Goal: Ask a question: Seek information or help from site administrators or community

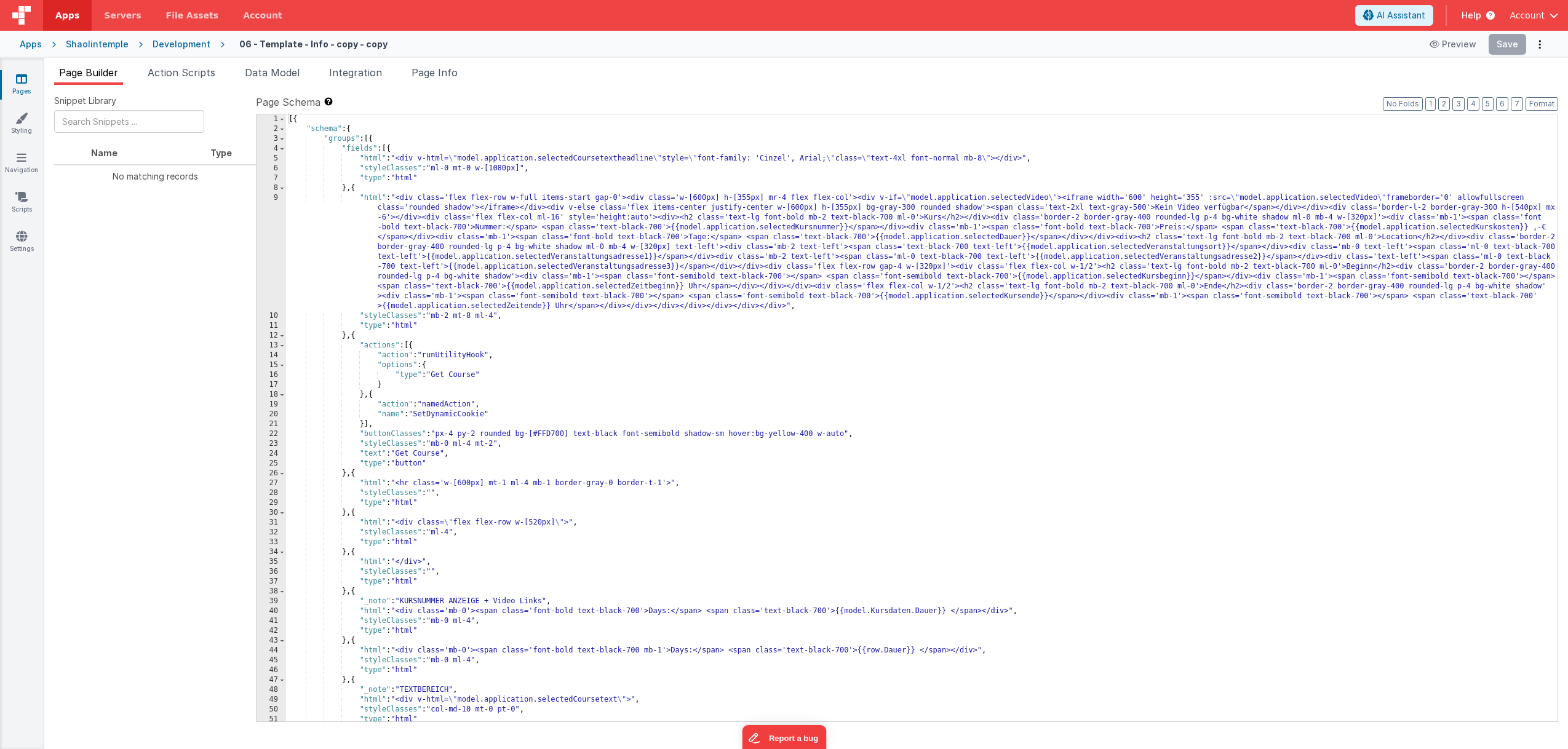
click at [1550, 18] on span "button" at bounding box center [1554, 15] width 8 height 8
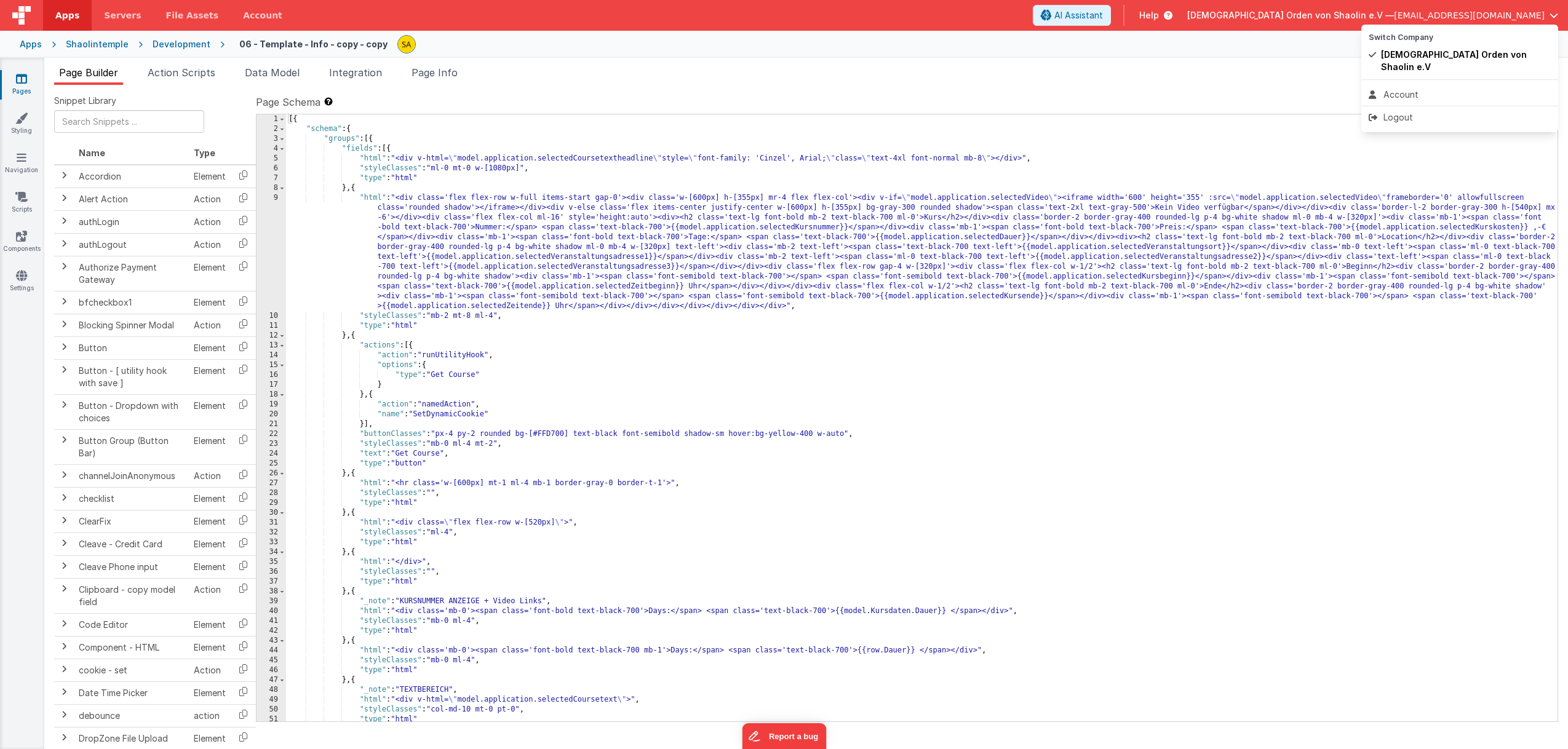
click at [1306, 62] on button at bounding box center [784, 374] width 1568 height 749
click at [1072, 202] on div "[{ "schema" : { "groups" : [{ "fields" : [{ "html" : "<div v-html= \" model.app…" at bounding box center [921, 428] width 1271 height 627
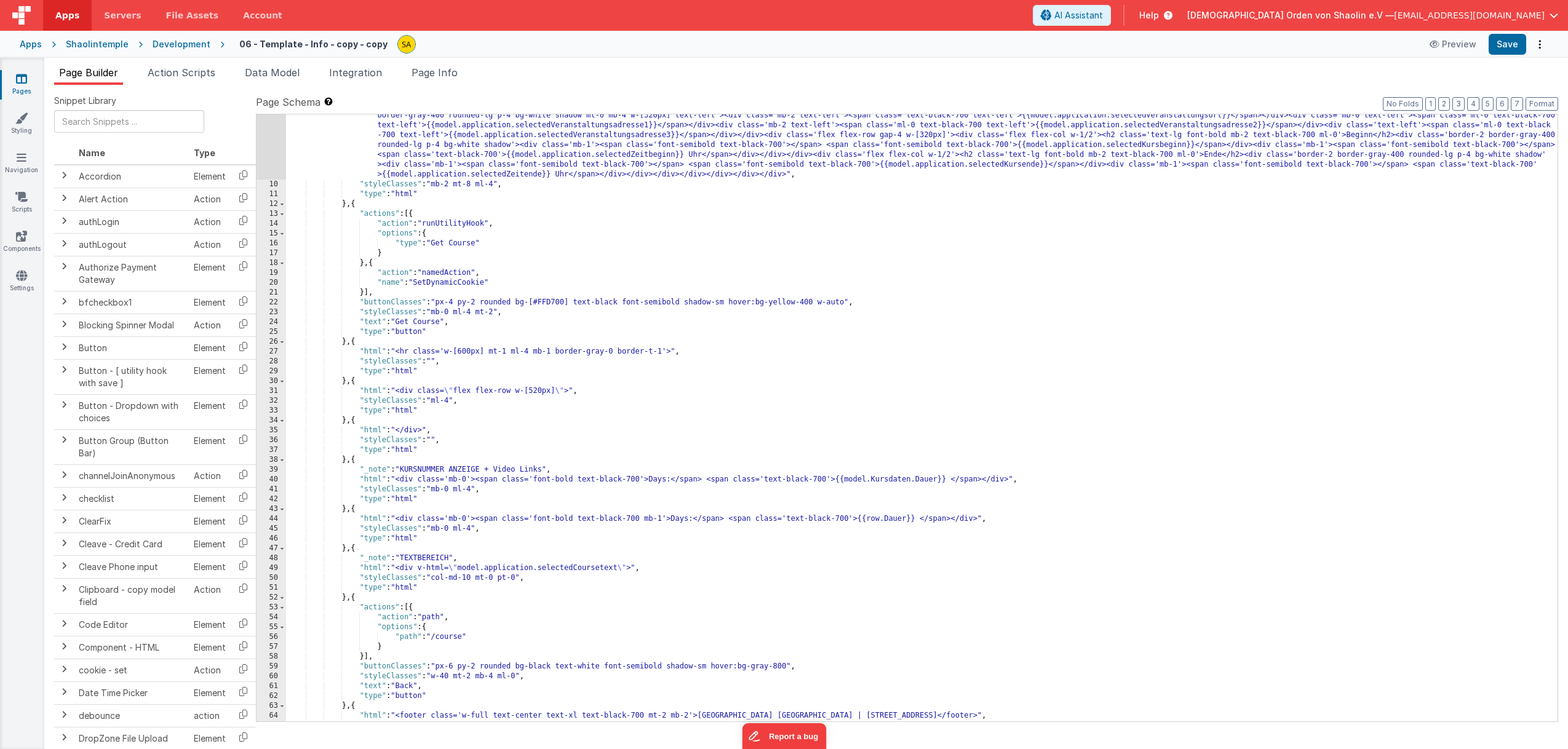
scroll to position [210, 0]
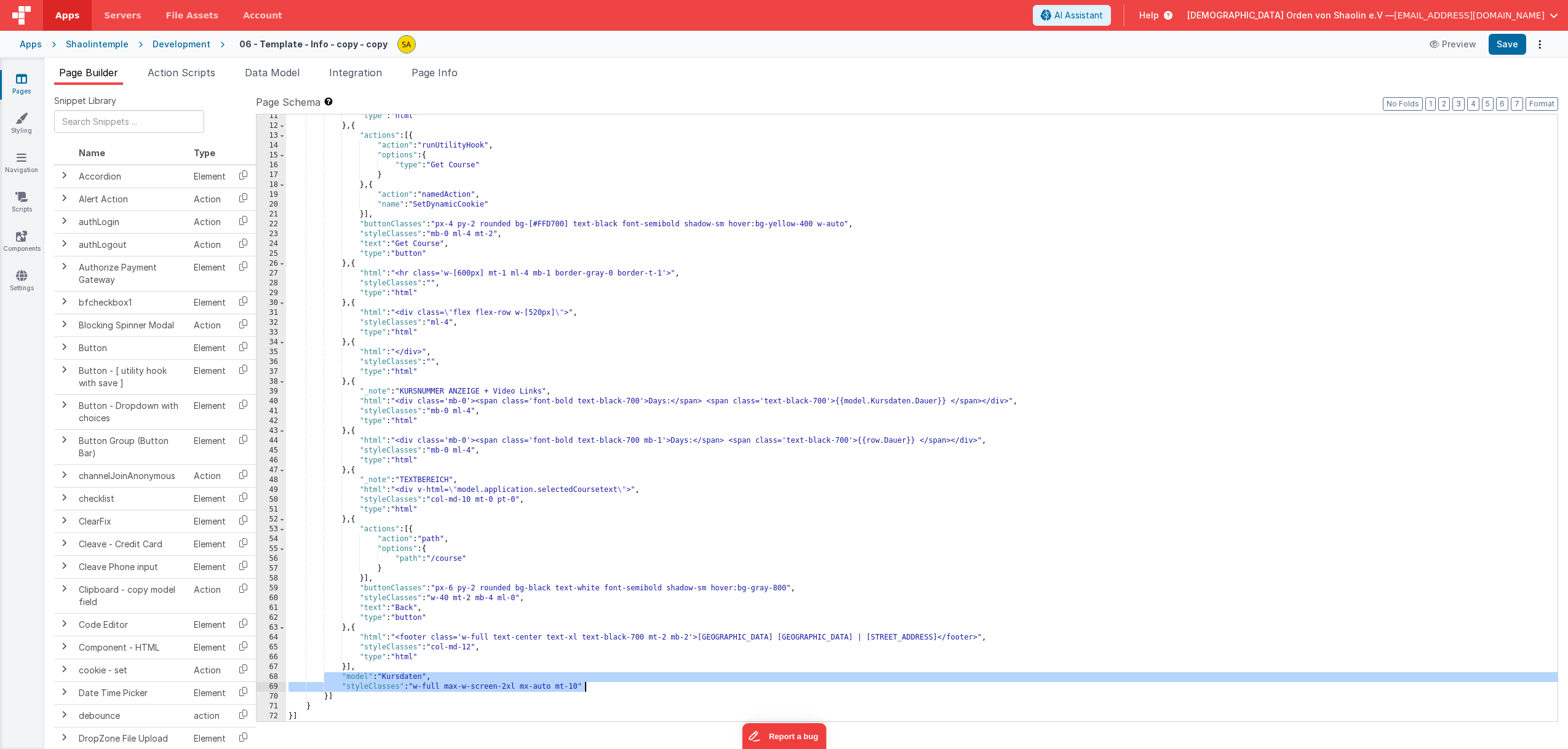
drag, startPoint x: 325, startPoint y: 676, endPoint x: 610, endPoint y: 688, distance: 285.3
click at [610, 688] on div ""type" : "html" } , { "actions" : [{ "action" : "runUtilityHook" , "options" : …" at bounding box center [921, 424] width 1271 height 627
click at [1103, 13] on span "AI Assistant" at bounding box center [1079, 15] width 49 height 12
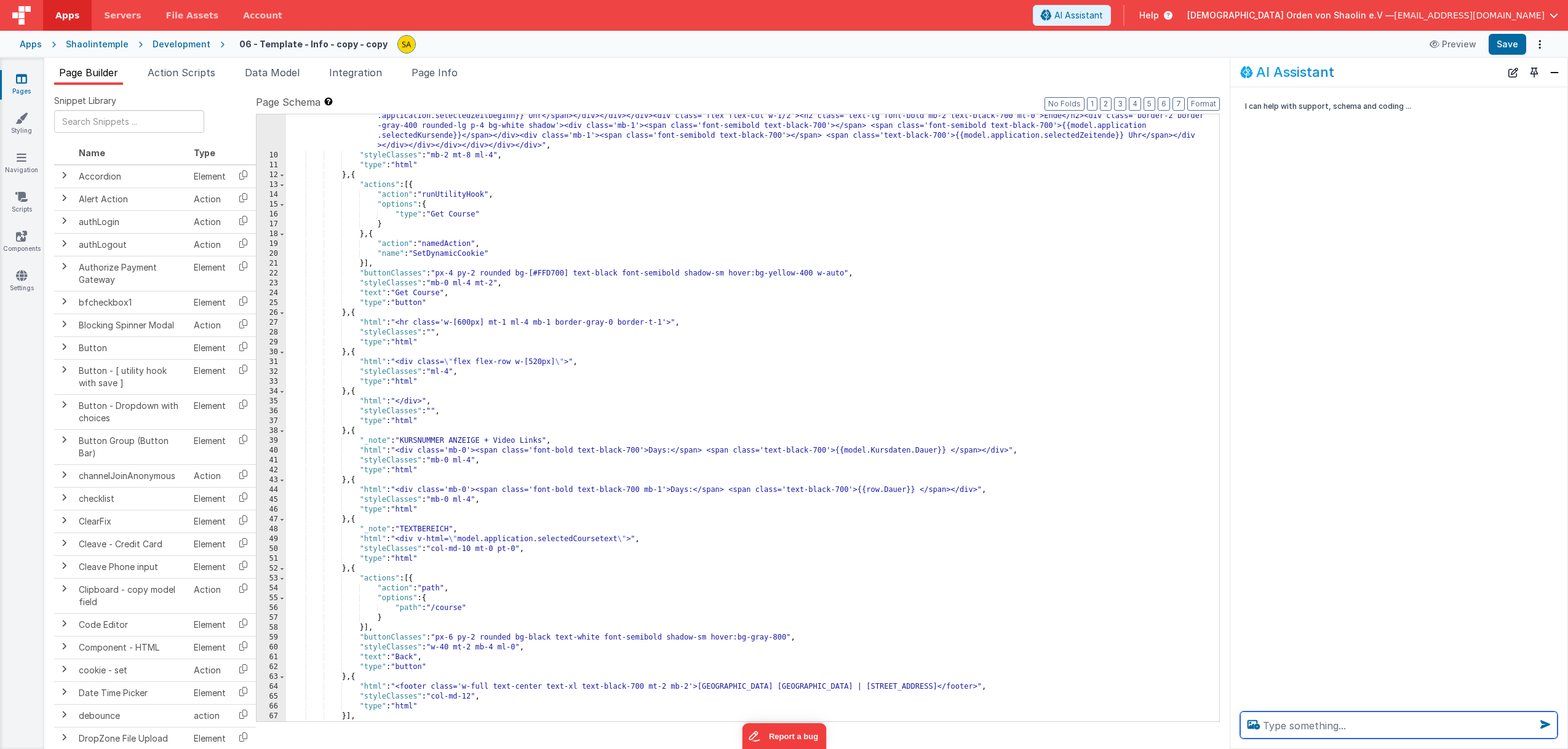
click at [1318, 729] on textarea at bounding box center [1398, 725] width 317 height 27
paste textarea ""model": "Kursdaten", "styleClasses": "w-full max-w-screen-2xl mx-auto mt-10""
type textarea "analysiere und erkläre "model": "Kursdaten", "styleClasses": "w-full max-w-scre…"
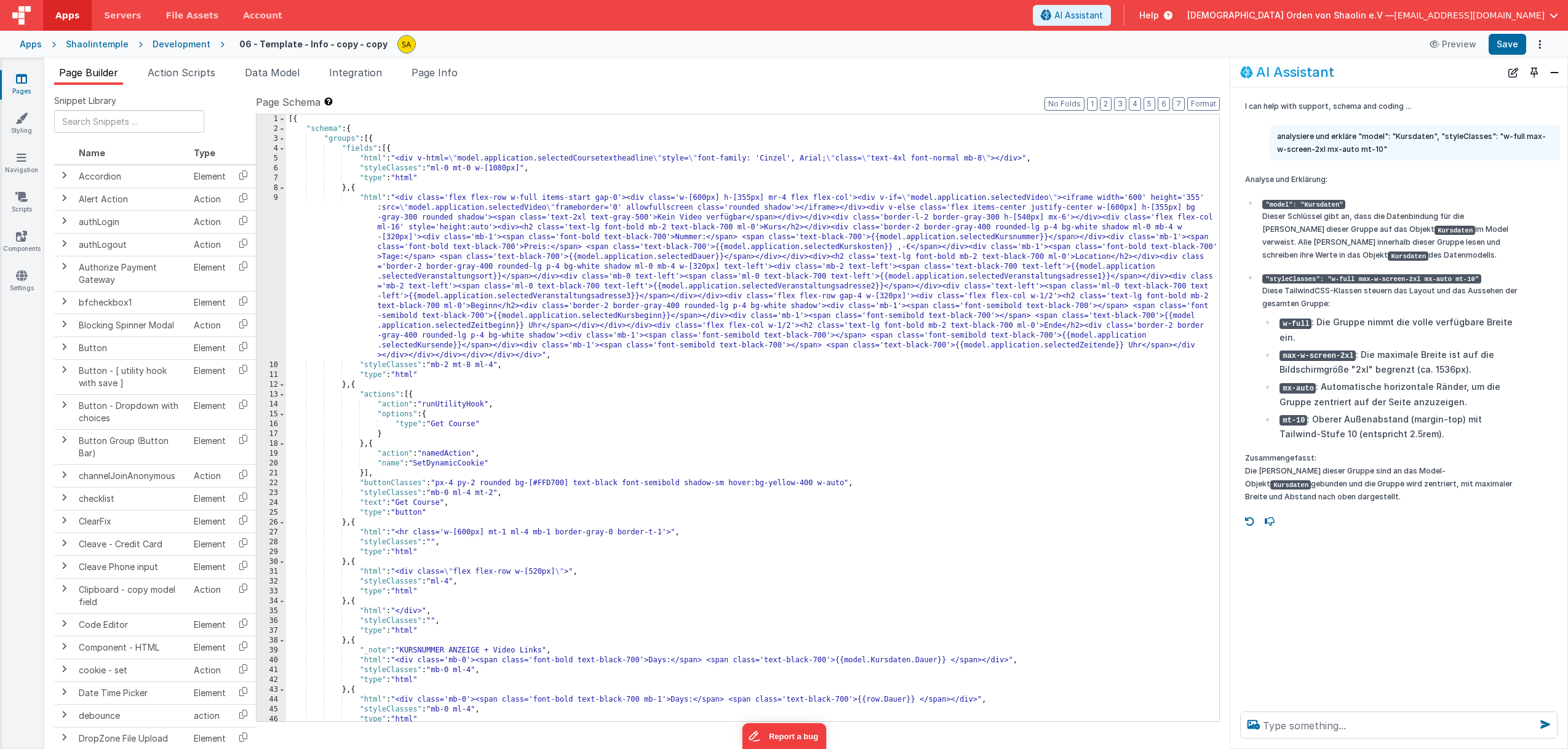
scroll to position [0, 0]
click at [390, 152] on div "[{ "schema" : { "groups" : [{ "fields" : [{ "html" : "<div v-html= \" model.app…" at bounding box center [752, 428] width 934 height 627
click at [755, 427] on div "[{ "schema" : { "groups" : [{ "fields" : [{ "html" : "<div v-html= \" model.app…" at bounding box center [752, 427] width 934 height 627
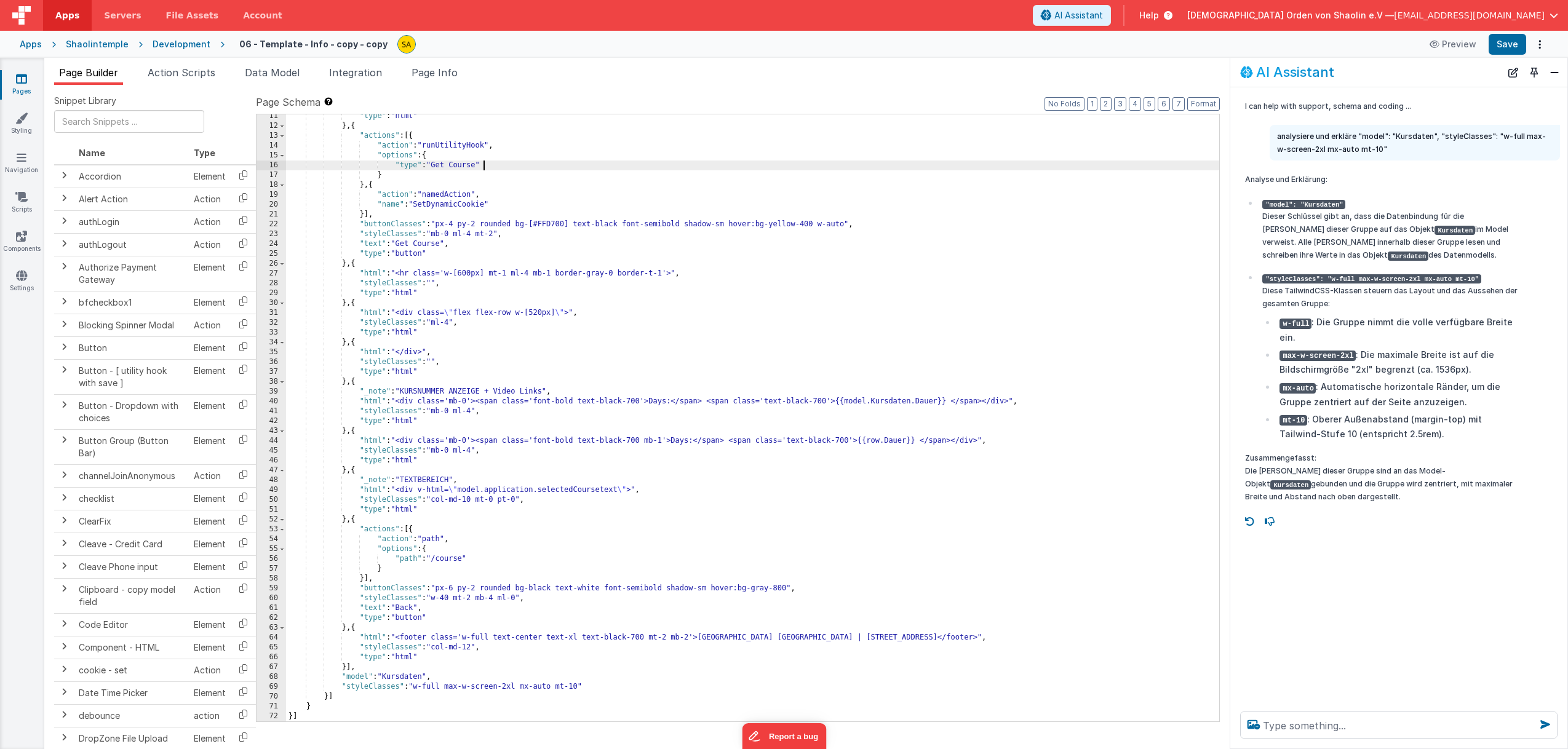
scroll to position [259, 0]
drag, startPoint x: 350, startPoint y: 689, endPoint x: 618, endPoint y: 686, distance: 268.0
click at [618, 686] on div ""type" : "html" } , { "actions" : [{ "action" : "runUtilityHook" , "options" : …" at bounding box center [752, 424] width 934 height 627
click at [489, 679] on div ""type" : "html" } , { "actions" : [{ "action" : "runUtilityHook" , "options" : …" at bounding box center [752, 424] width 934 height 627
click at [1500, 47] on button "Save" at bounding box center [1508, 44] width 38 height 21
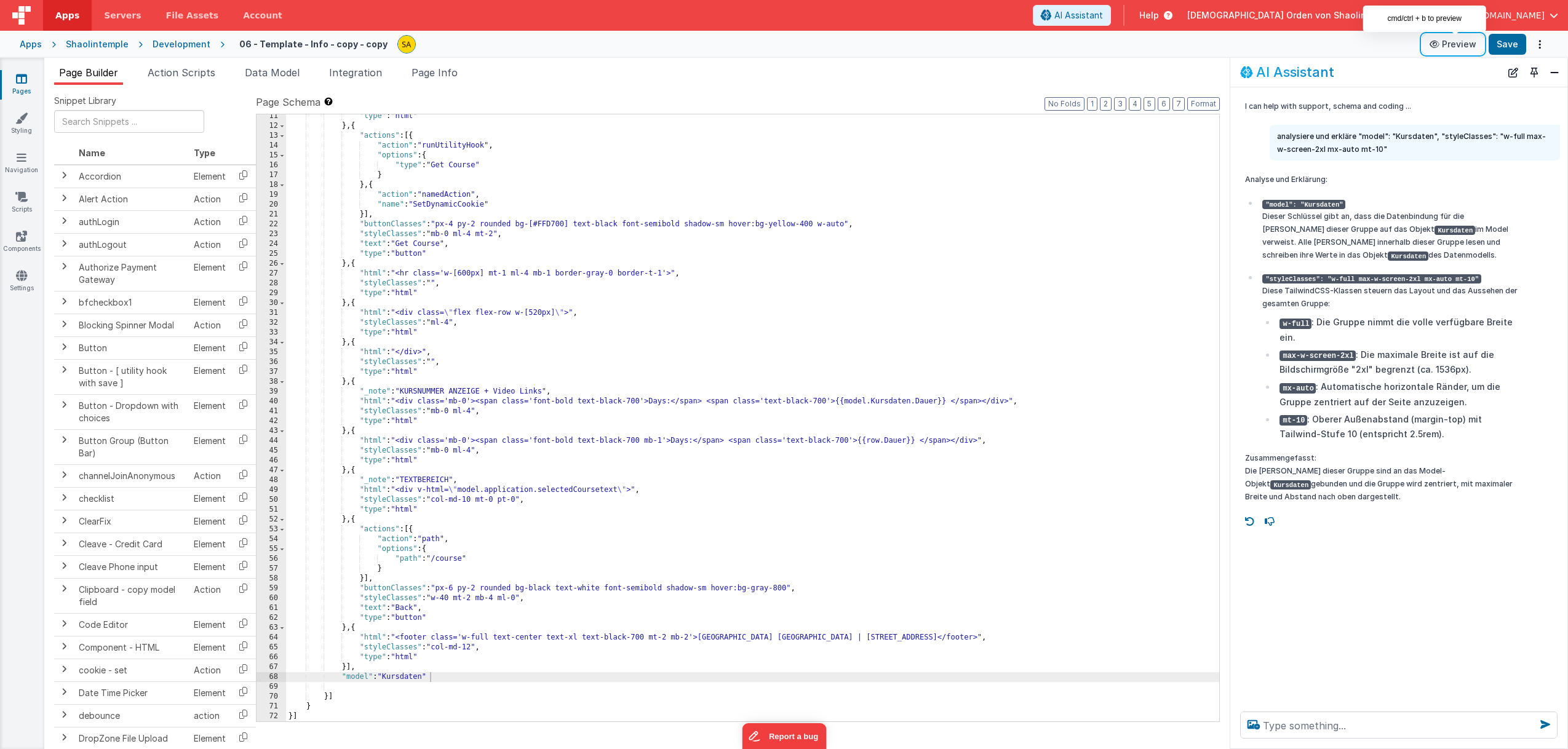
click at [1458, 45] on button "Preview" at bounding box center [1453, 44] width 62 height 20
drag, startPoint x: 434, startPoint y: 675, endPoint x: 446, endPoint y: 684, distance: 15.0
click at [434, 675] on div ""type" : "html" } , { "actions" : [{ "action" : "runUtilityHook" , "options" : …" at bounding box center [752, 424] width 934 height 627
click at [352, 686] on div ""type" : "html" } , { "actions" : [{ "action" : "runUtilityHook" , "options" : …" at bounding box center [752, 424] width 934 height 627
click at [1501, 52] on button "Save" at bounding box center [1508, 44] width 38 height 21
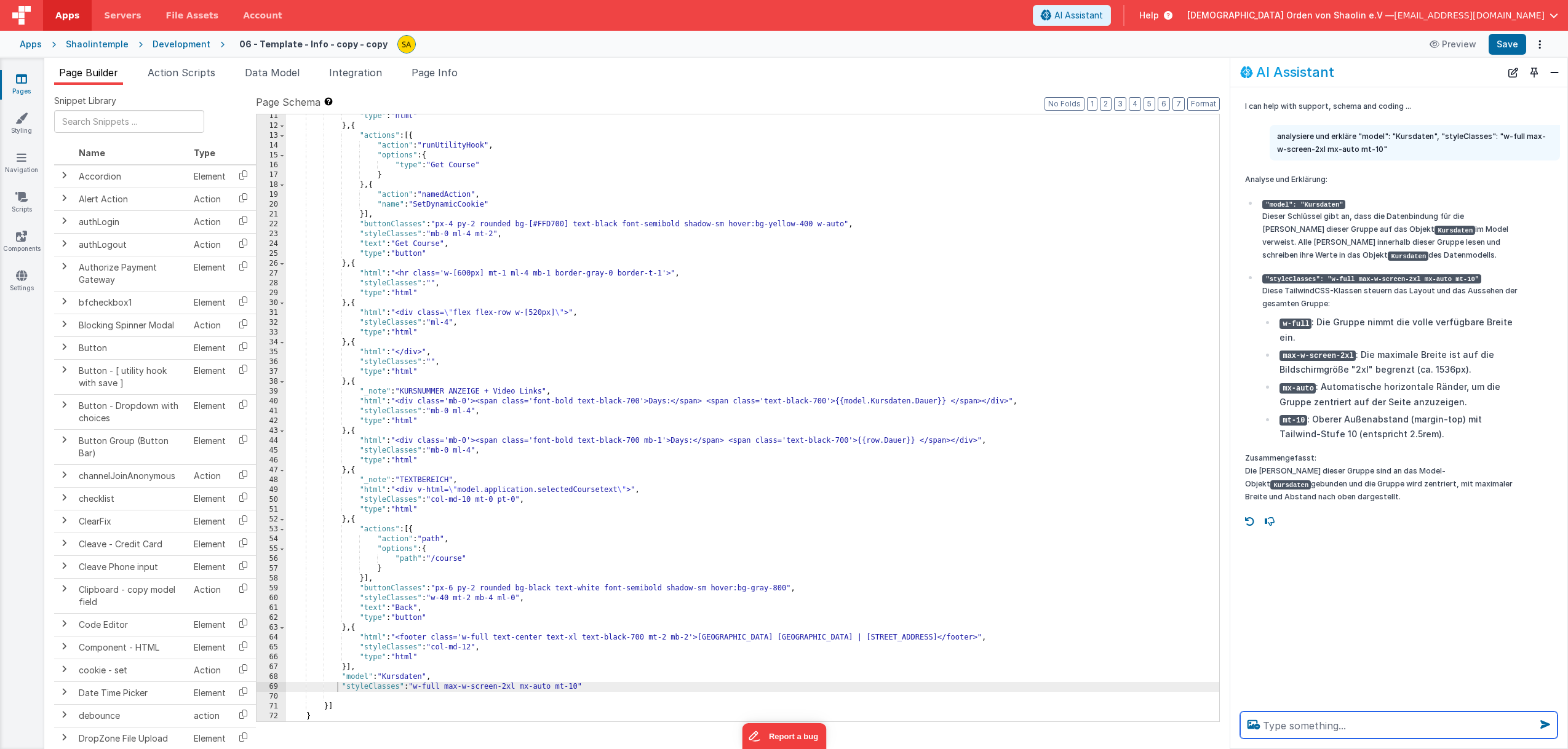
click at [1401, 726] on textarea at bounding box center [1398, 725] width 317 height 27
type textarea "warum gibt es auf dieser seite unterschiedliche scrollbereiche?"
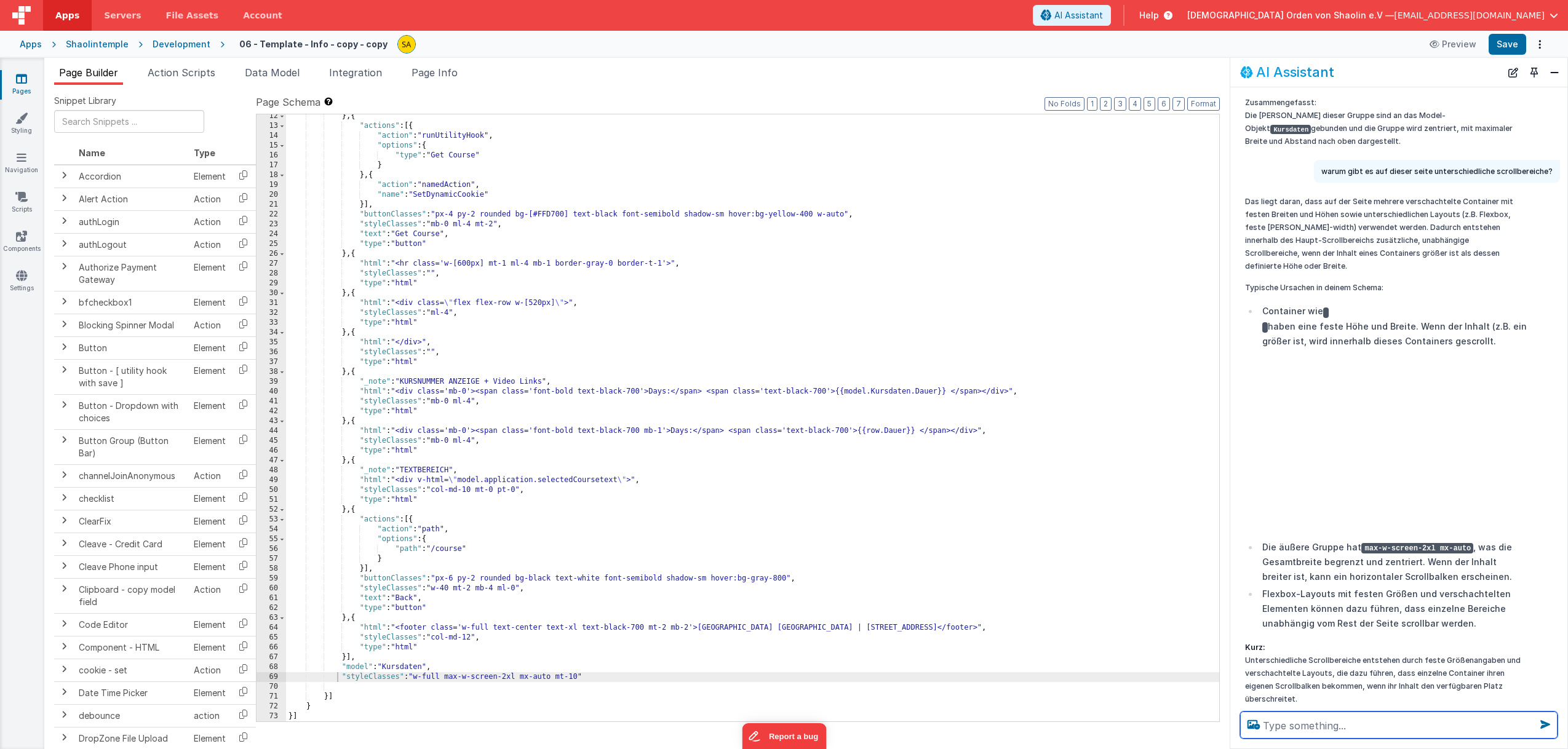
scroll to position [269, 0]
click at [1294, 720] on textarea at bounding box center [1398, 725] width 317 height 27
type textarea "Wie kann ich das ändern?"
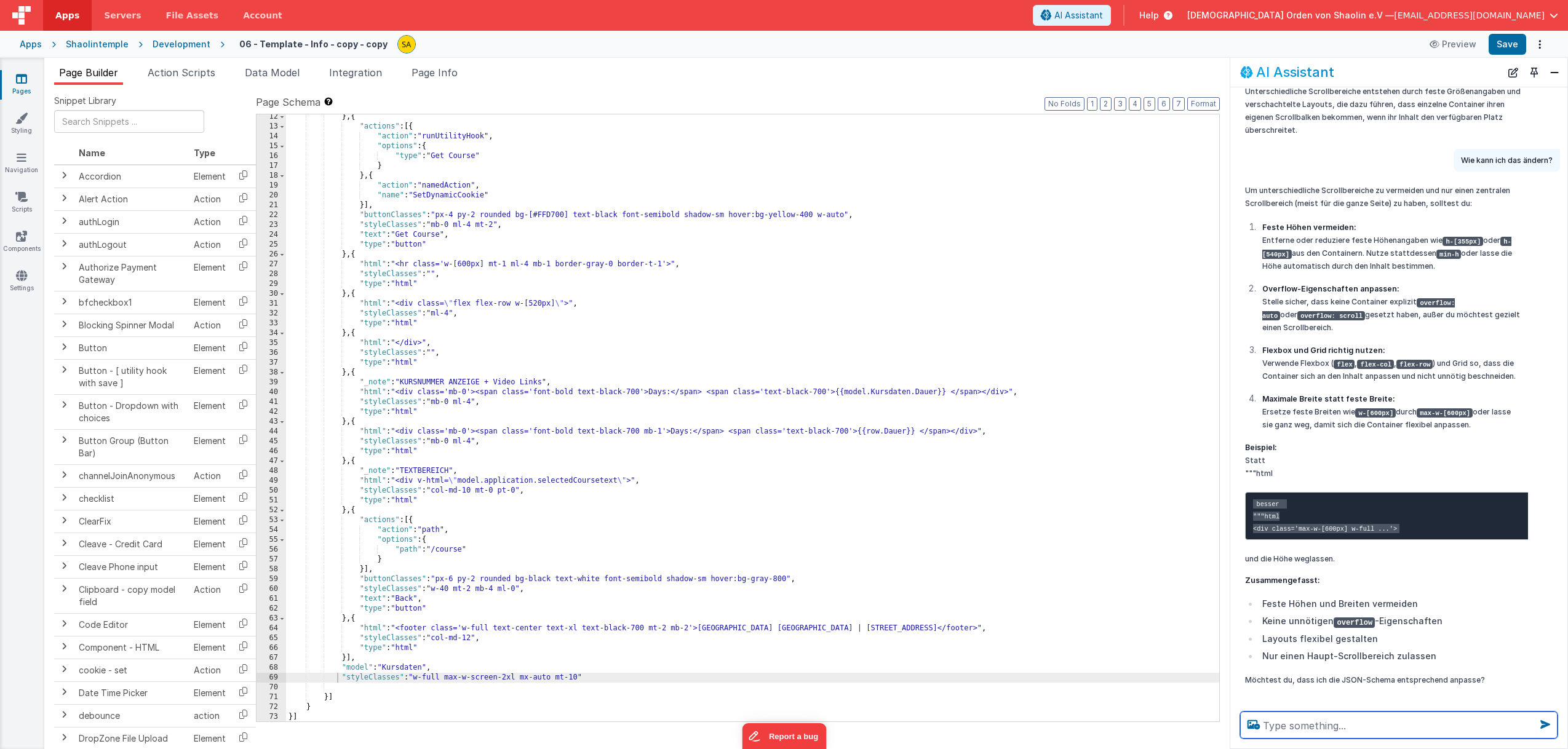
scroll to position [268, 0]
click at [953, 347] on div "} , { "actions" : [{ "action" : "runUtilityHook" , "options" : { "type" : "Get …" at bounding box center [752, 425] width 934 height 627
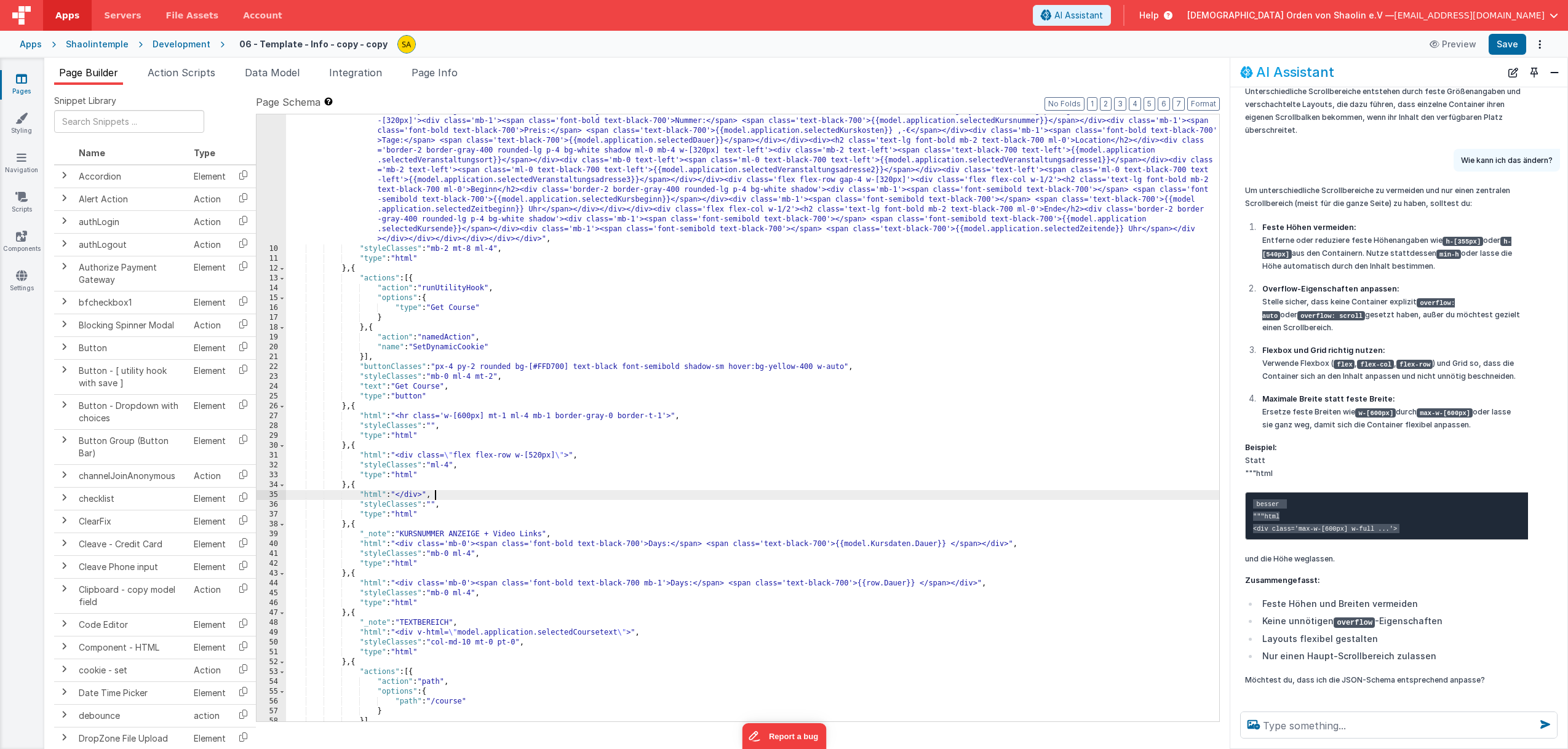
scroll to position [123, 0]
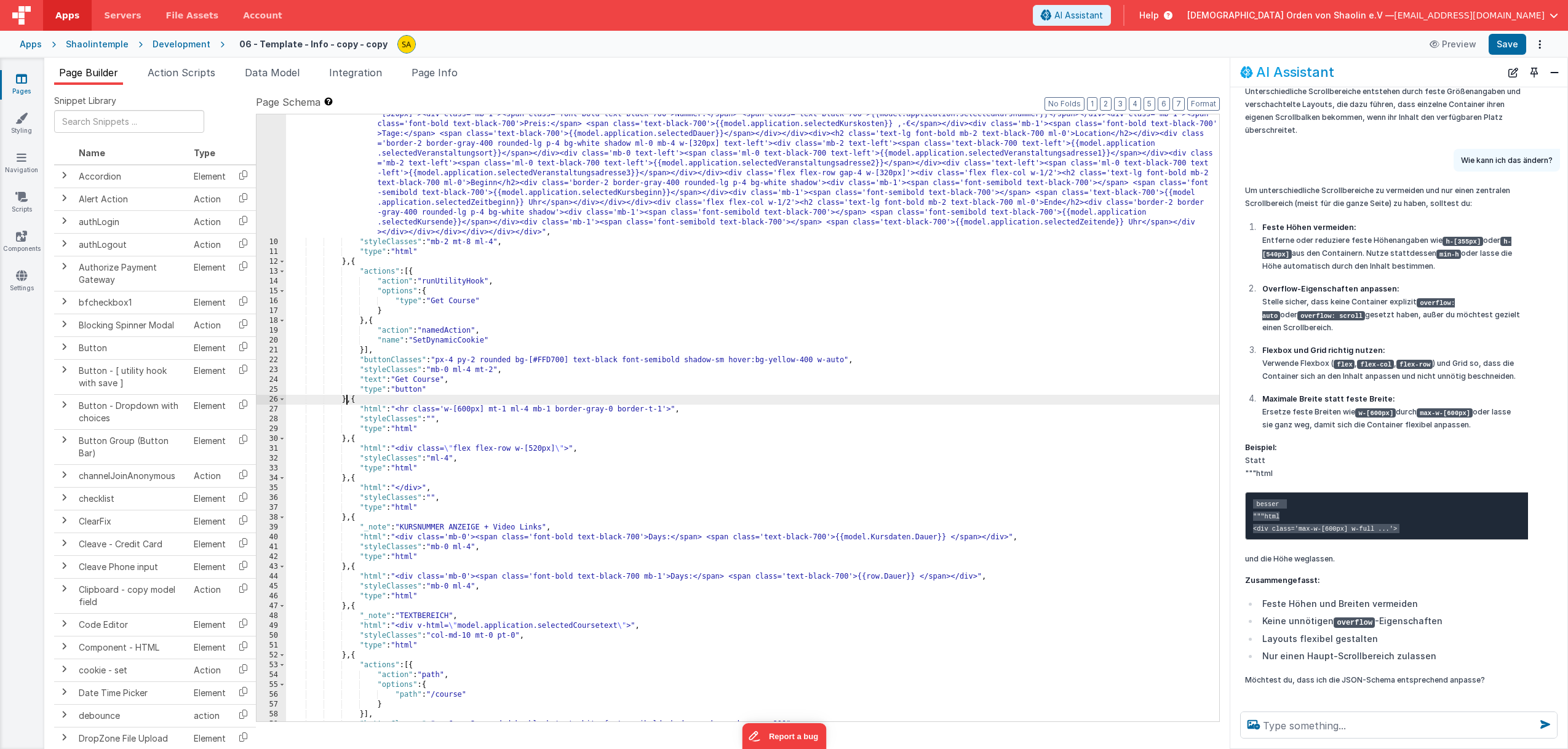
click at [344, 400] on div ""html" : "<div class='flex flex-row w-full items-start gap-0'><div class='w-[60…" at bounding box center [752, 462] width 934 height 784
